Goal: Task Accomplishment & Management: Complete application form

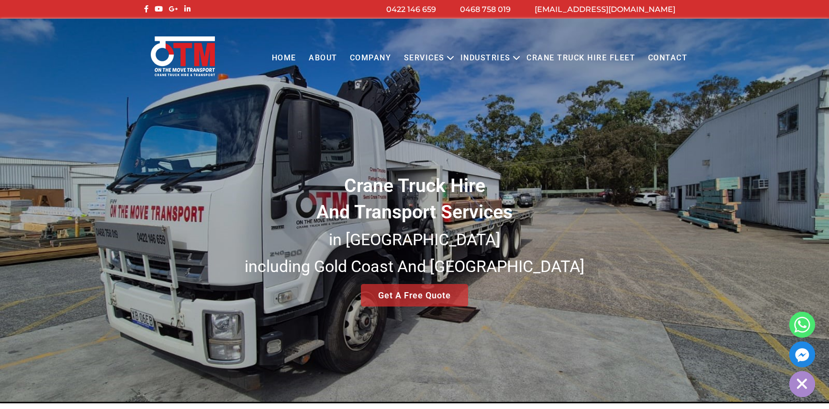
click at [651, 56] on link "Contact" at bounding box center [668, 58] width 52 height 26
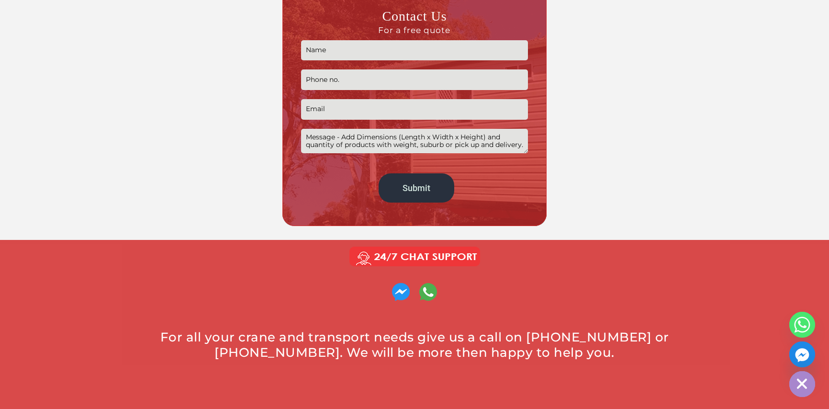
scroll to position [309, 0]
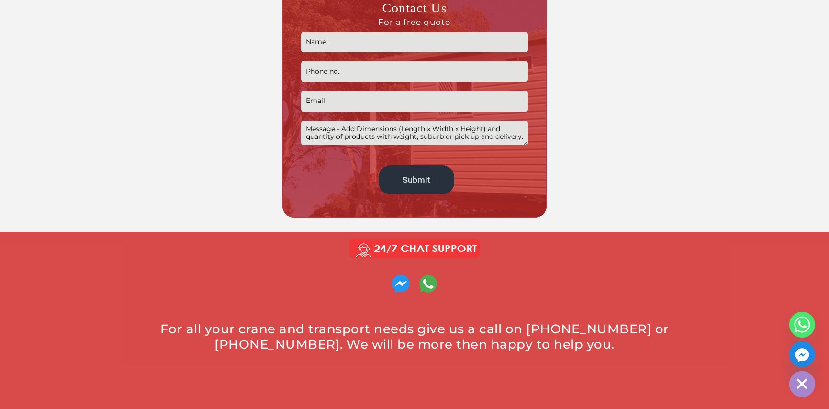
click at [399, 47] on input "Contact form" at bounding box center [414, 42] width 227 height 21
type input "Zelda"
type input "0423007572"
type input "[EMAIL_ADDRESS][DOMAIN_NAME]"
click at [384, 132] on textarea "Contact form" at bounding box center [414, 133] width 227 height 24
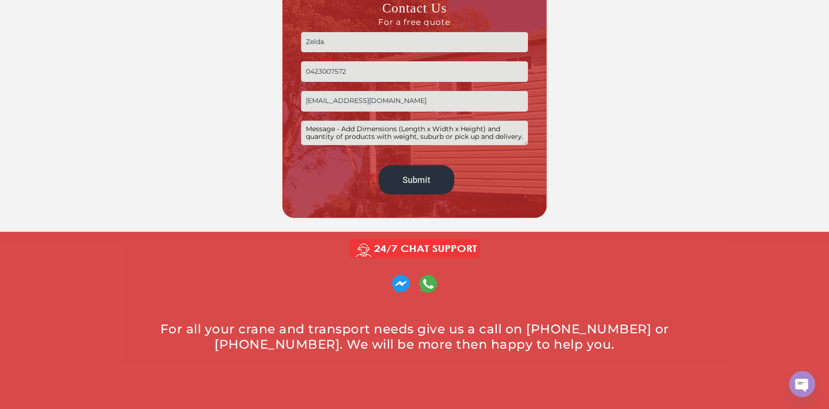
click at [384, 132] on textarea "Contact form" at bounding box center [414, 133] width 227 height 24
paste textarea "Good day I have 2 site offices 3 x 12 meters that needs to be moved from [GEOGR…"
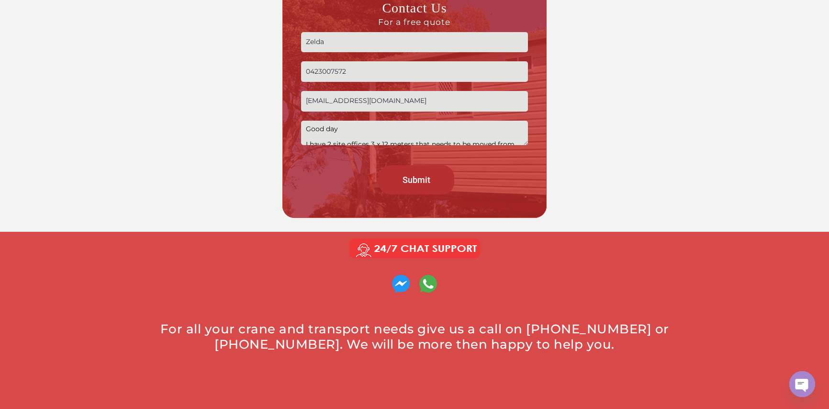
type textarea "Good day I have 2 site offices 3 x 12 meters that needs to be moved from [GEOGR…"
click at [403, 181] on input "Submit" at bounding box center [417, 179] width 76 height 29
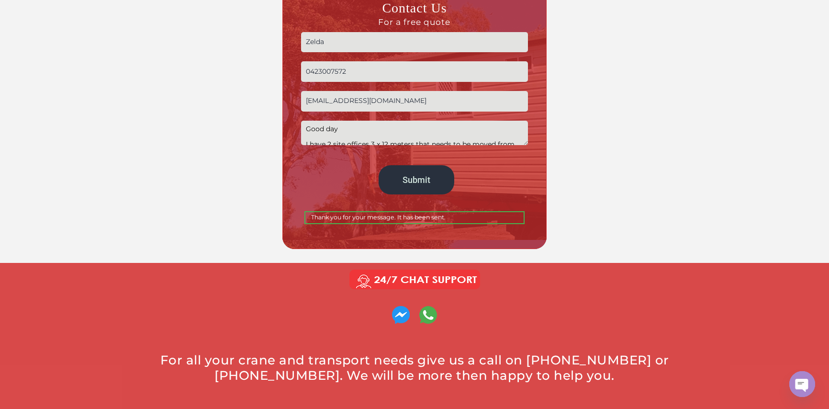
scroll to position [307, 0]
